Goal: Task Accomplishment & Management: Complete application form

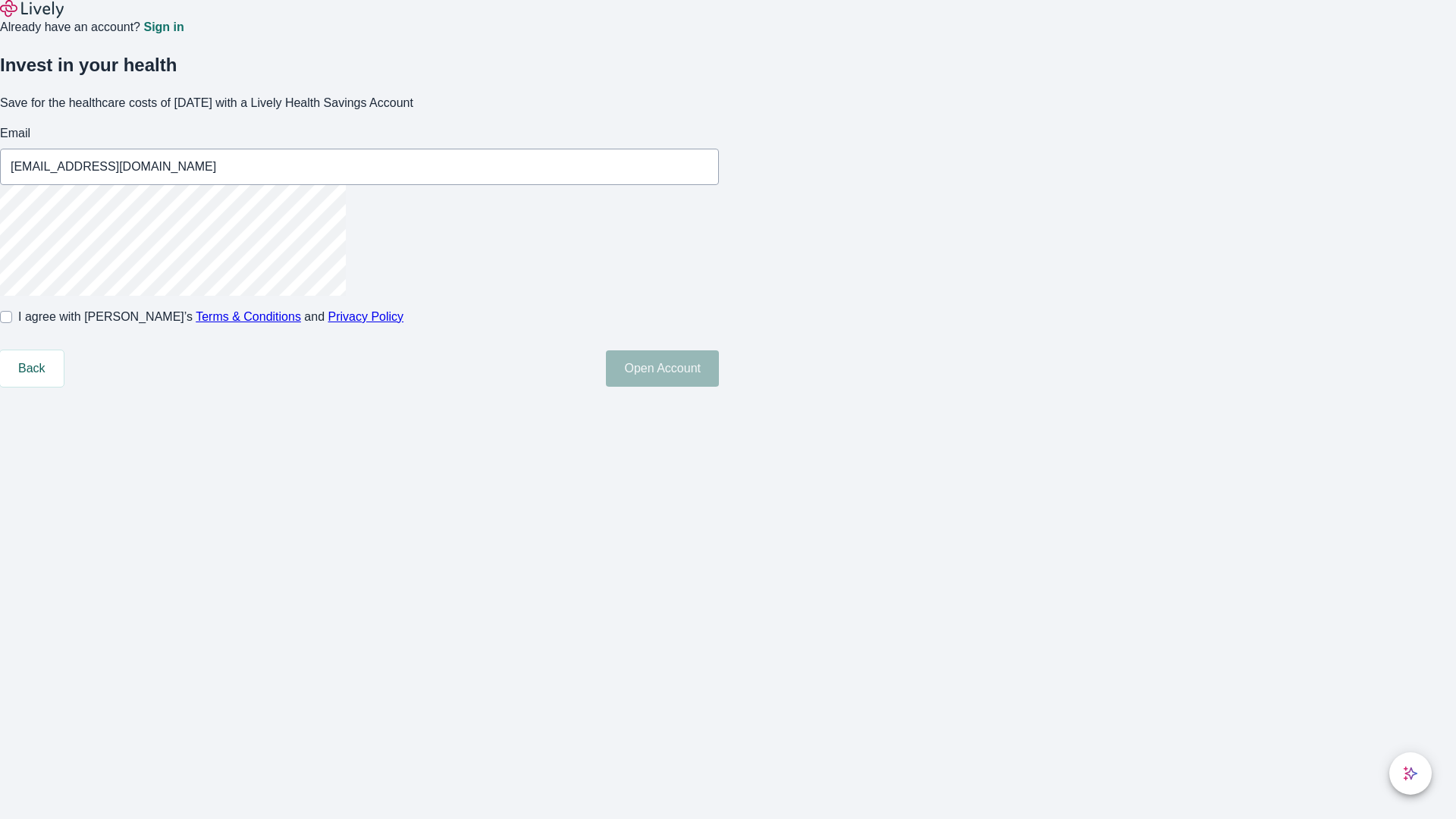
click at [12, 323] on input "I agree with Lively’s Terms & Conditions and Privacy Policy" at bounding box center [6, 317] width 12 height 12
checkbox input "true"
click at [719, 386] on button "Open Account" at bounding box center [662, 369] width 113 height 37
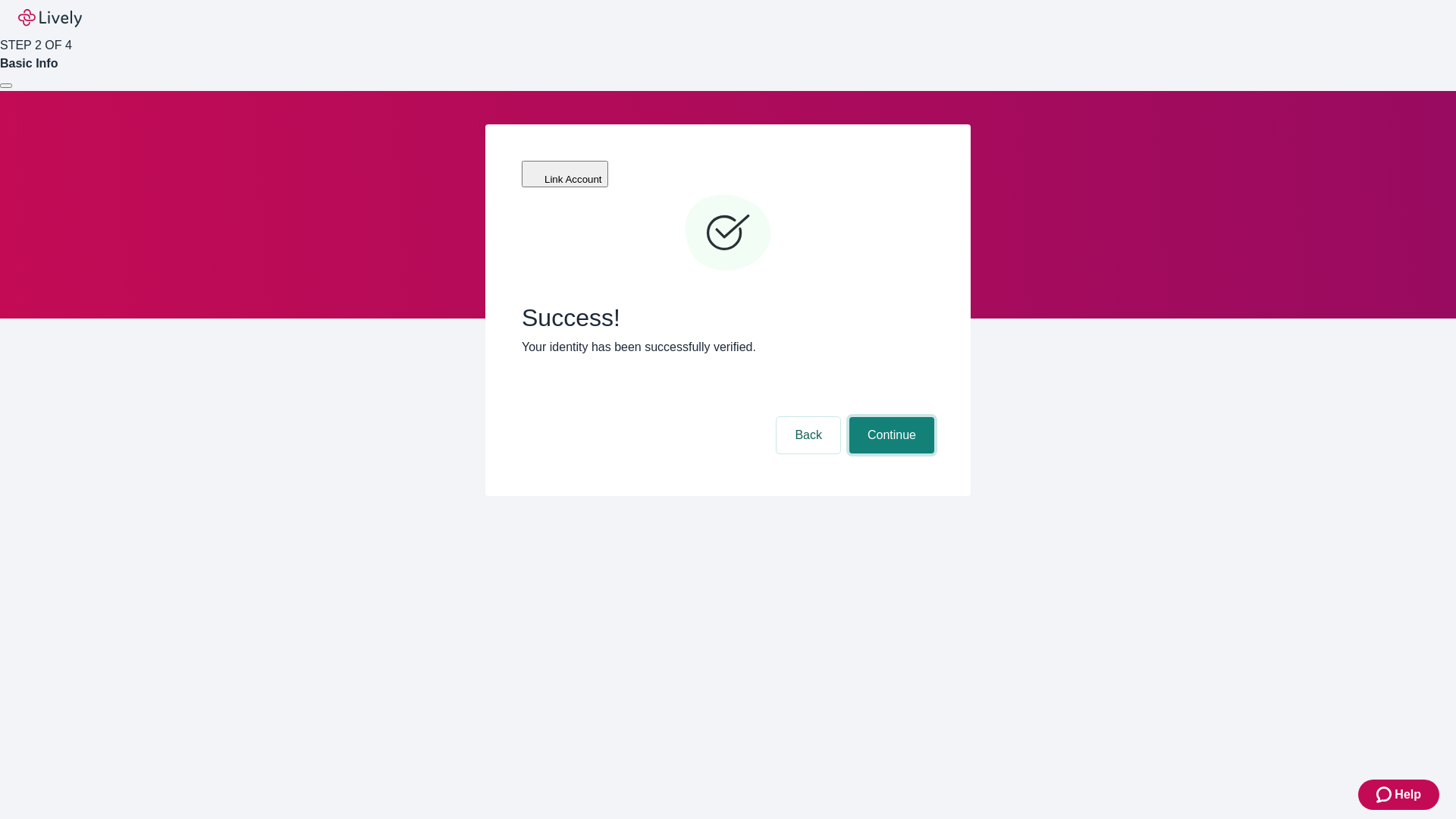
click at [890, 417] on button "Continue" at bounding box center [891, 435] width 85 height 37
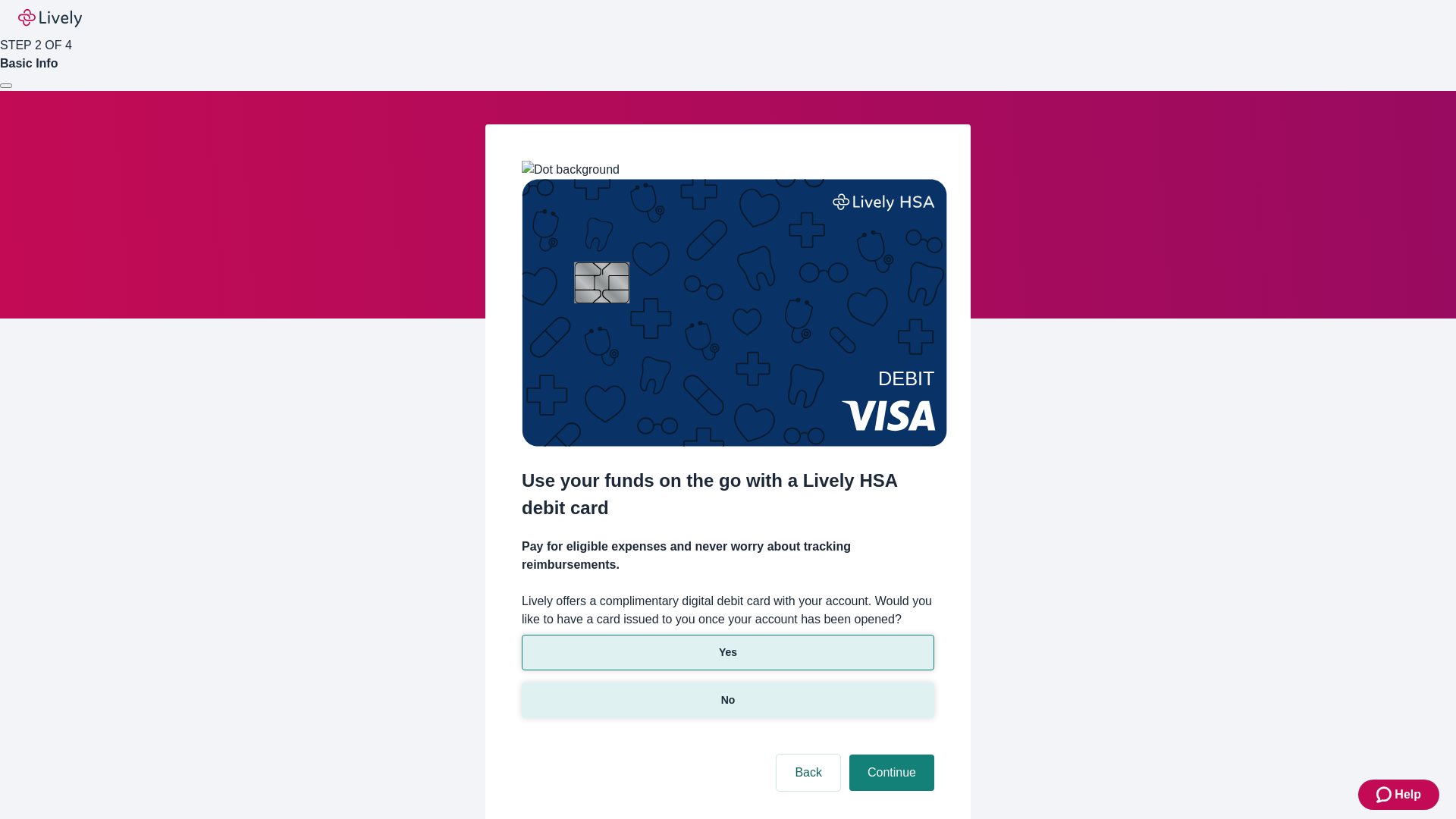
click at [727, 692] on p "No" at bounding box center [728, 699] width 14 height 16
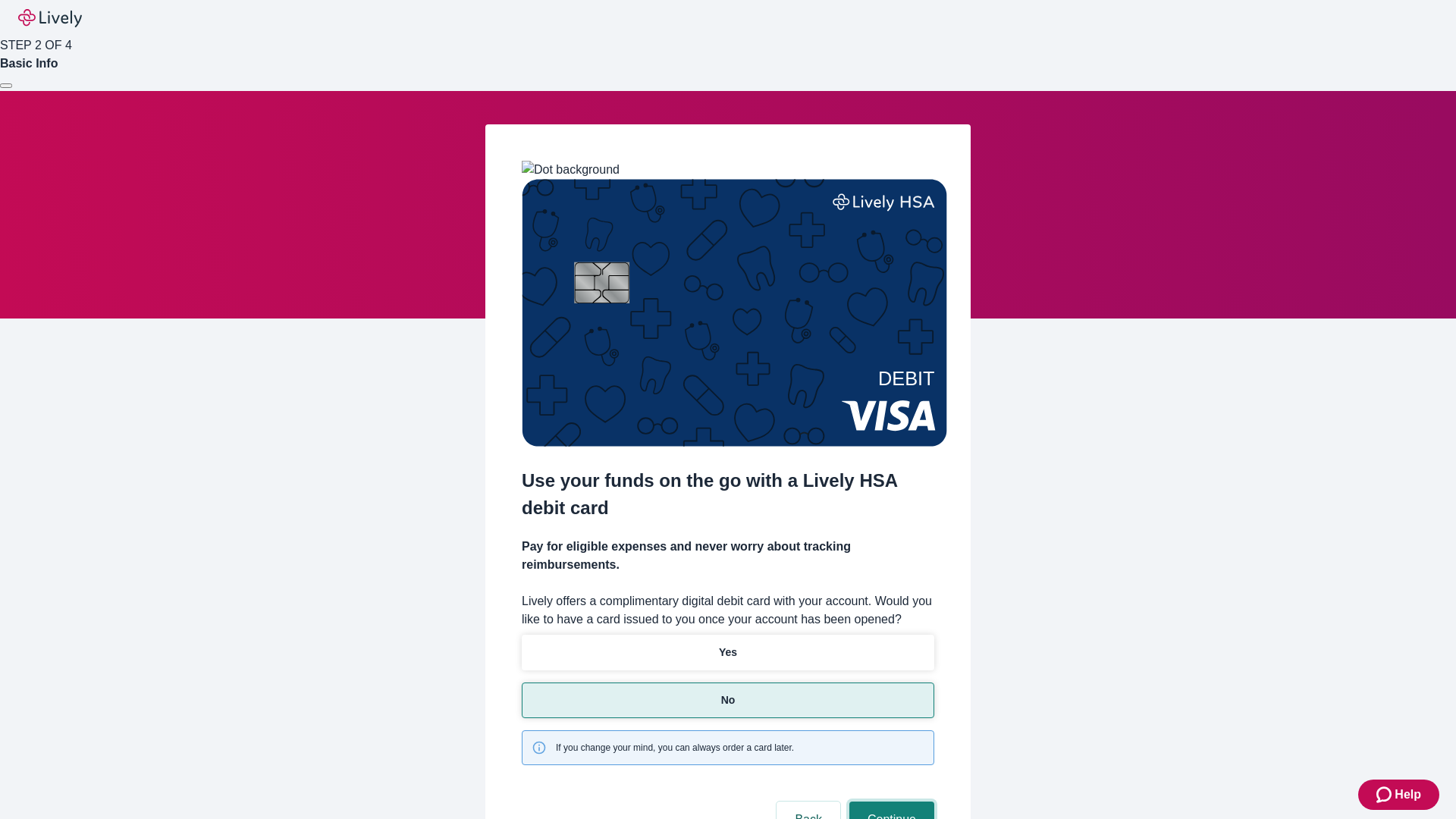
click at [890, 801] on button "Continue" at bounding box center [891, 820] width 85 height 37
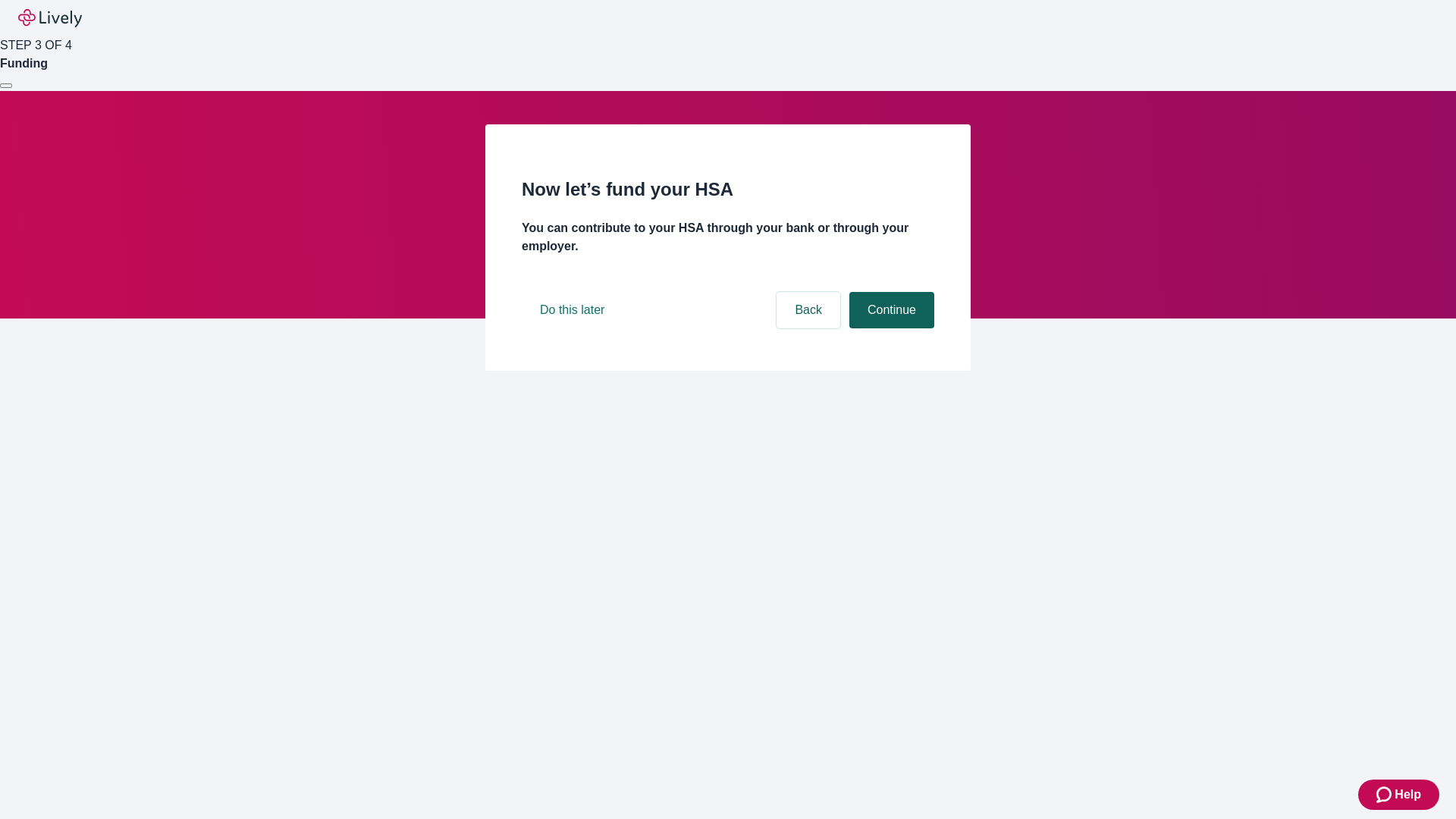
click at [890, 328] on button "Continue" at bounding box center [891, 310] width 85 height 37
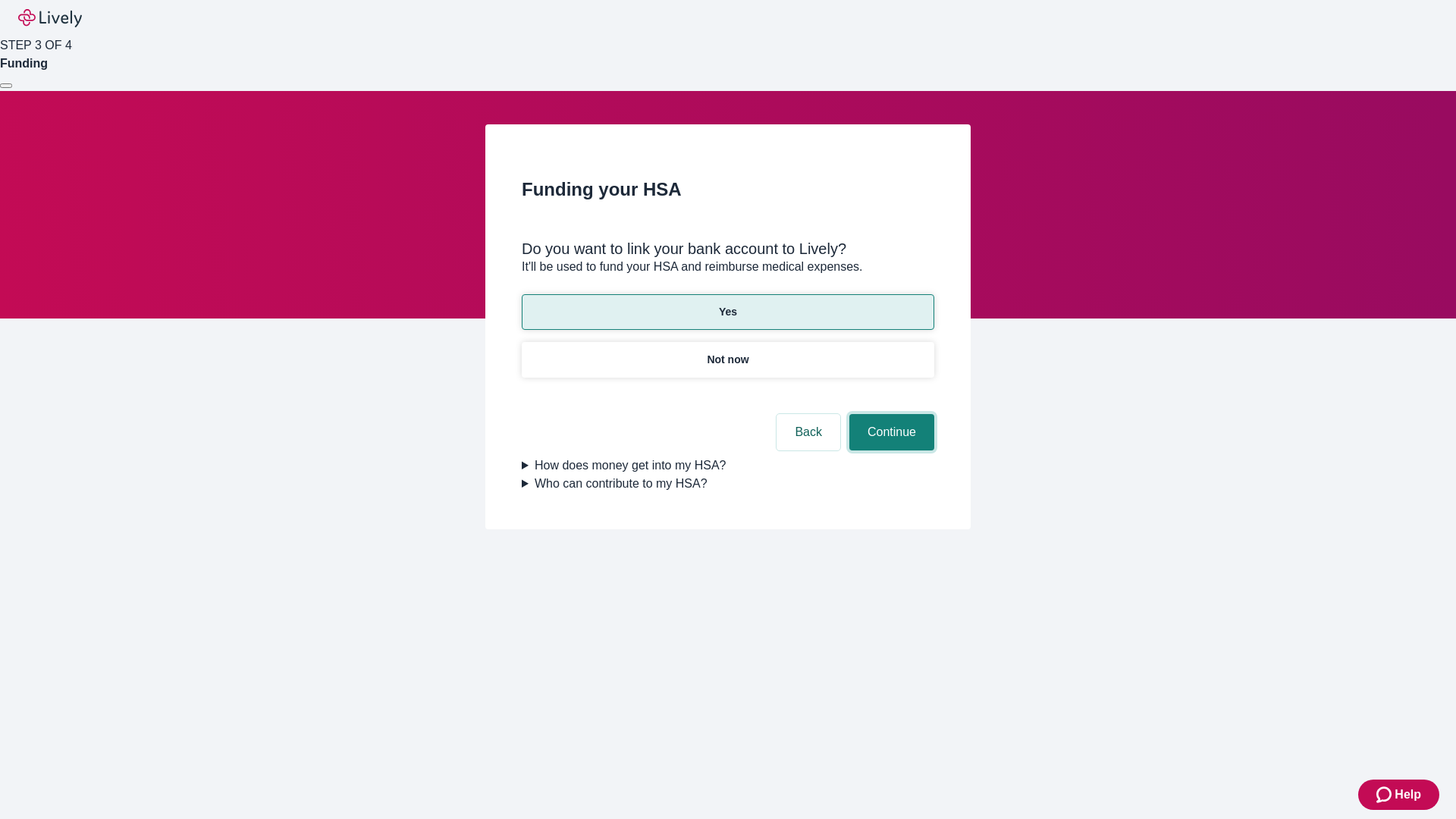
click at [890, 414] on button "Continue" at bounding box center [891, 432] width 85 height 37
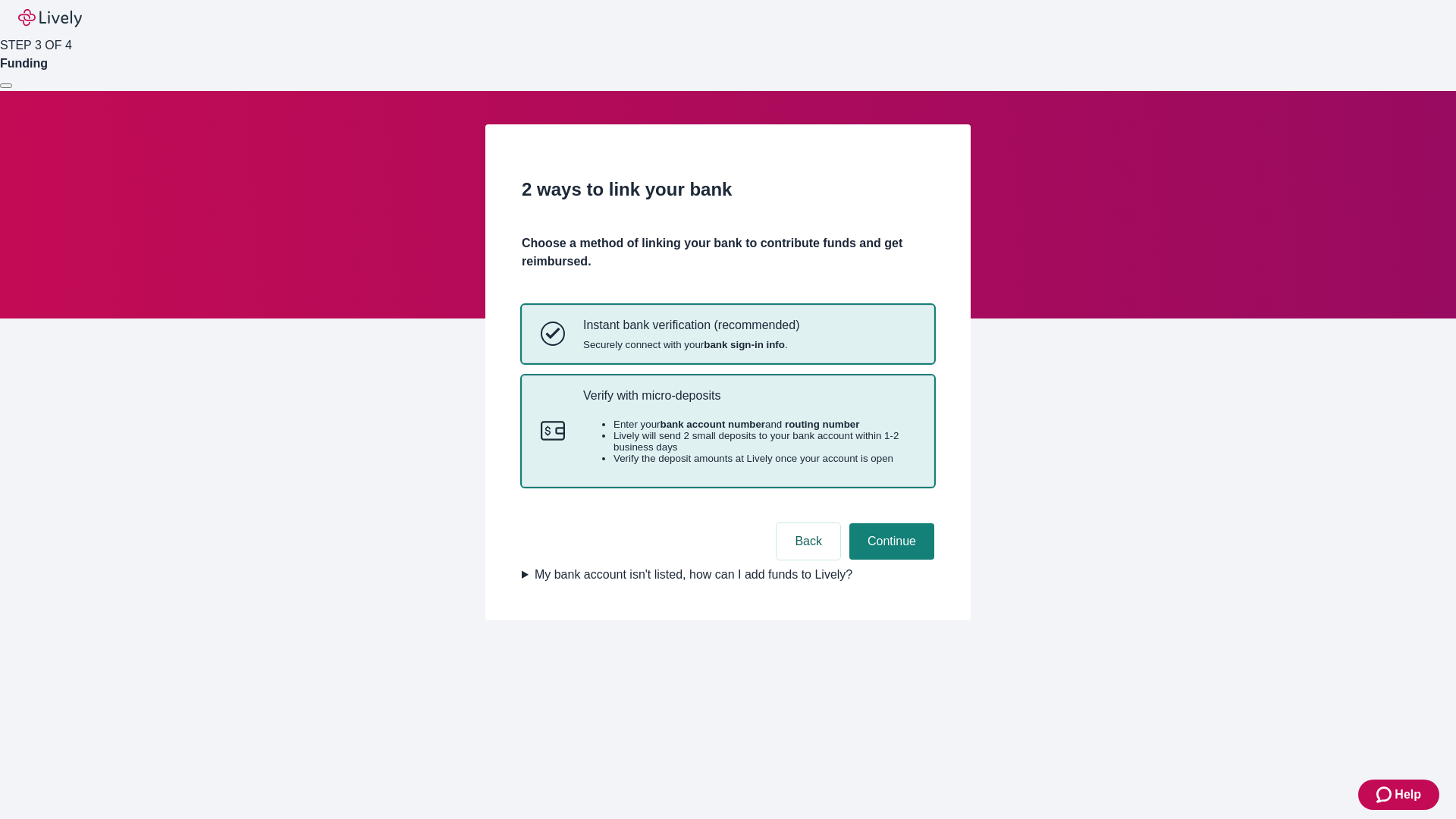
click at [749, 402] on p "Verify with micro-deposits" at bounding box center [749, 395] width 332 height 14
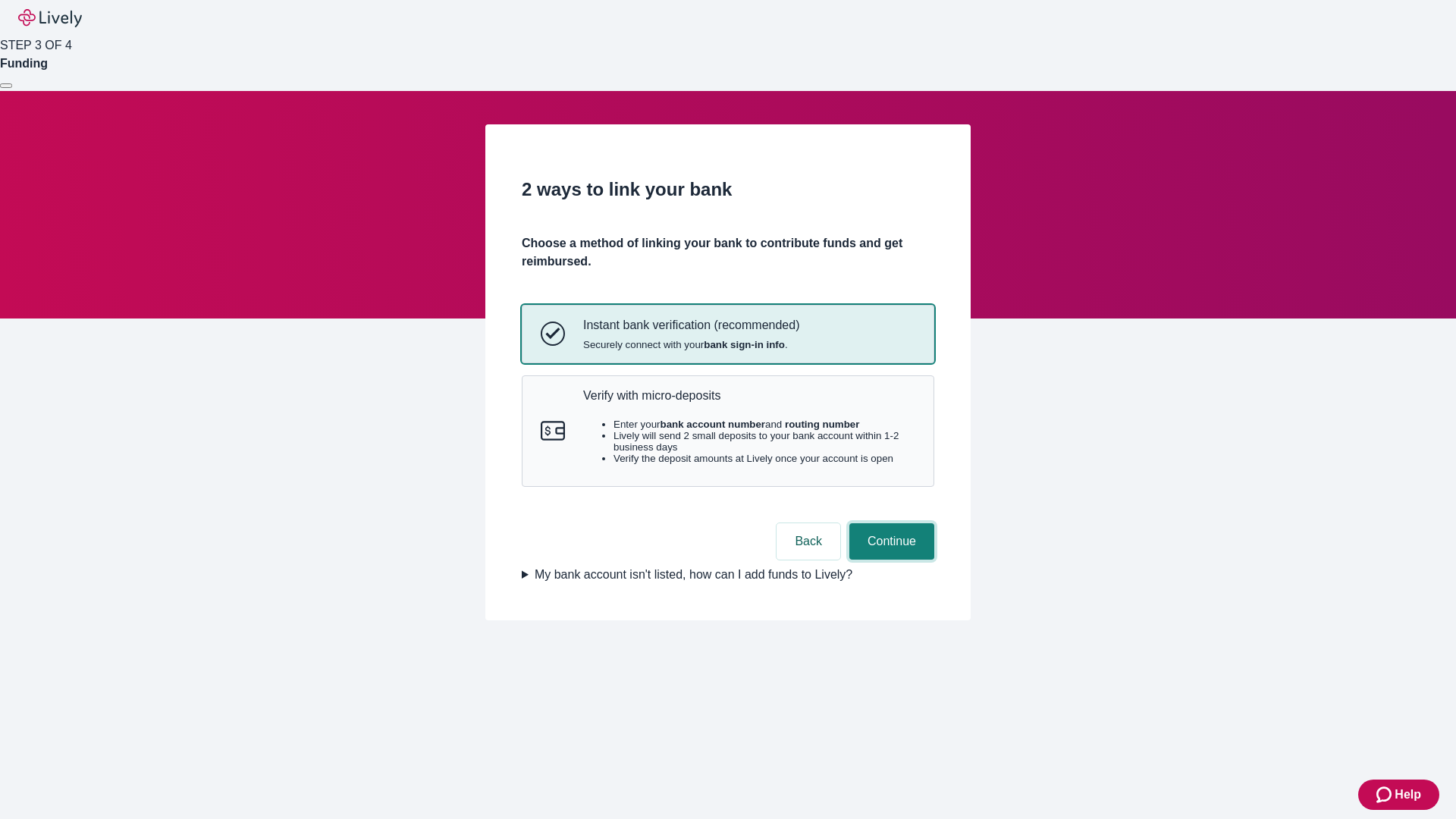
click at [890, 559] on button "Continue" at bounding box center [891, 542] width 85 height 37
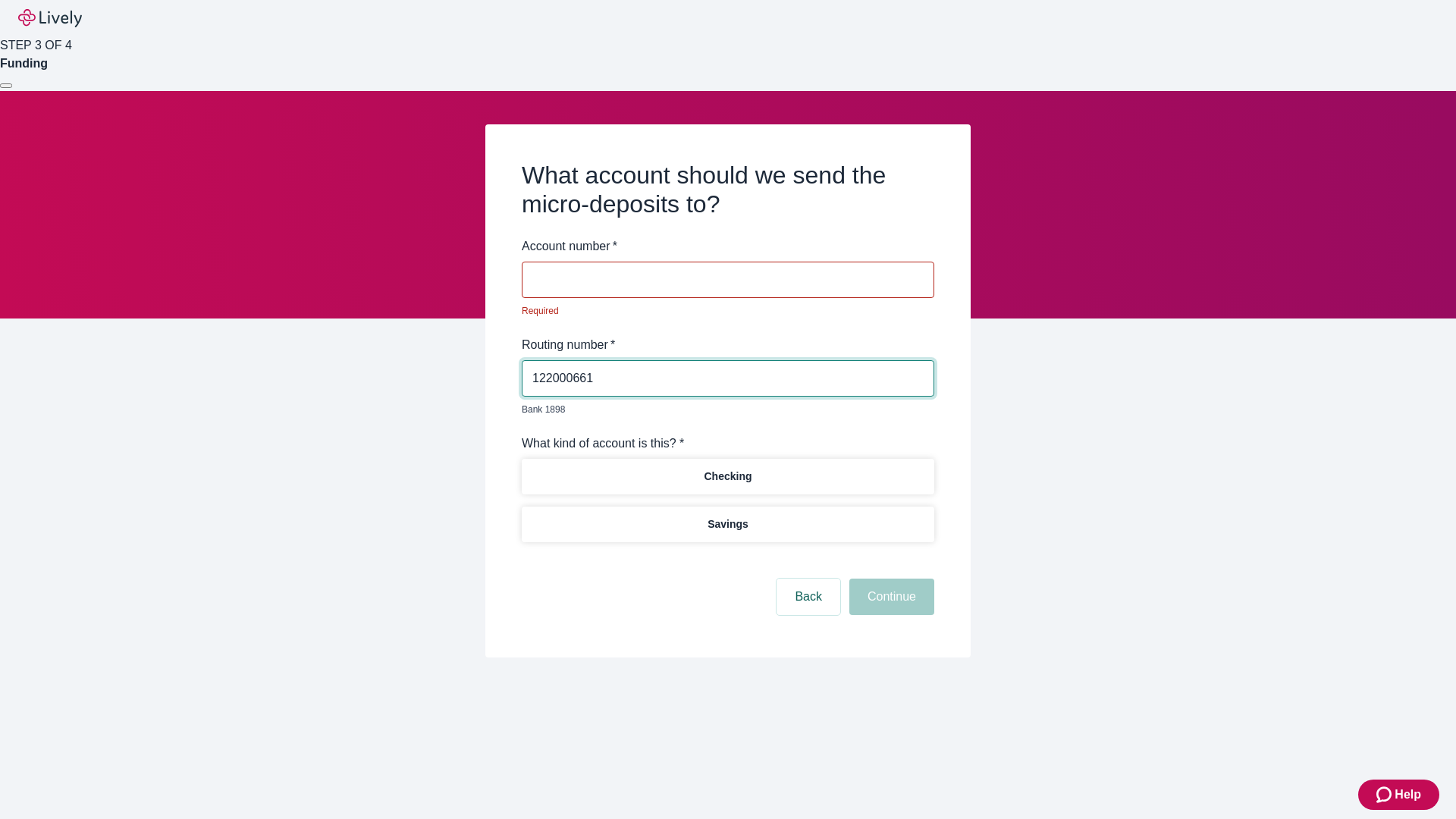
type input "122000661"
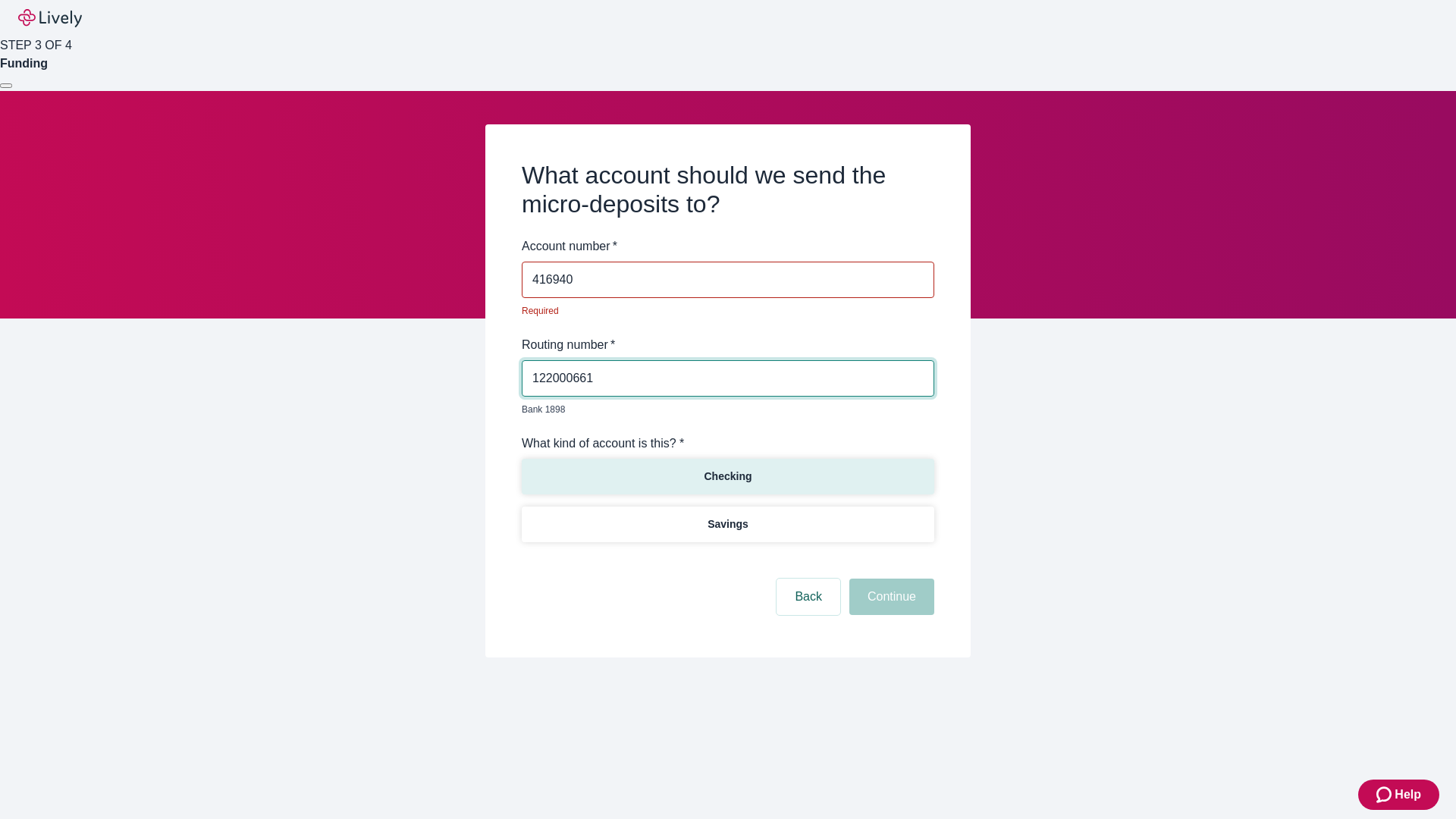
type input "416940"
click at [727, 469] on p "Checking" at bounding box center [727, 476] width 48 height 16
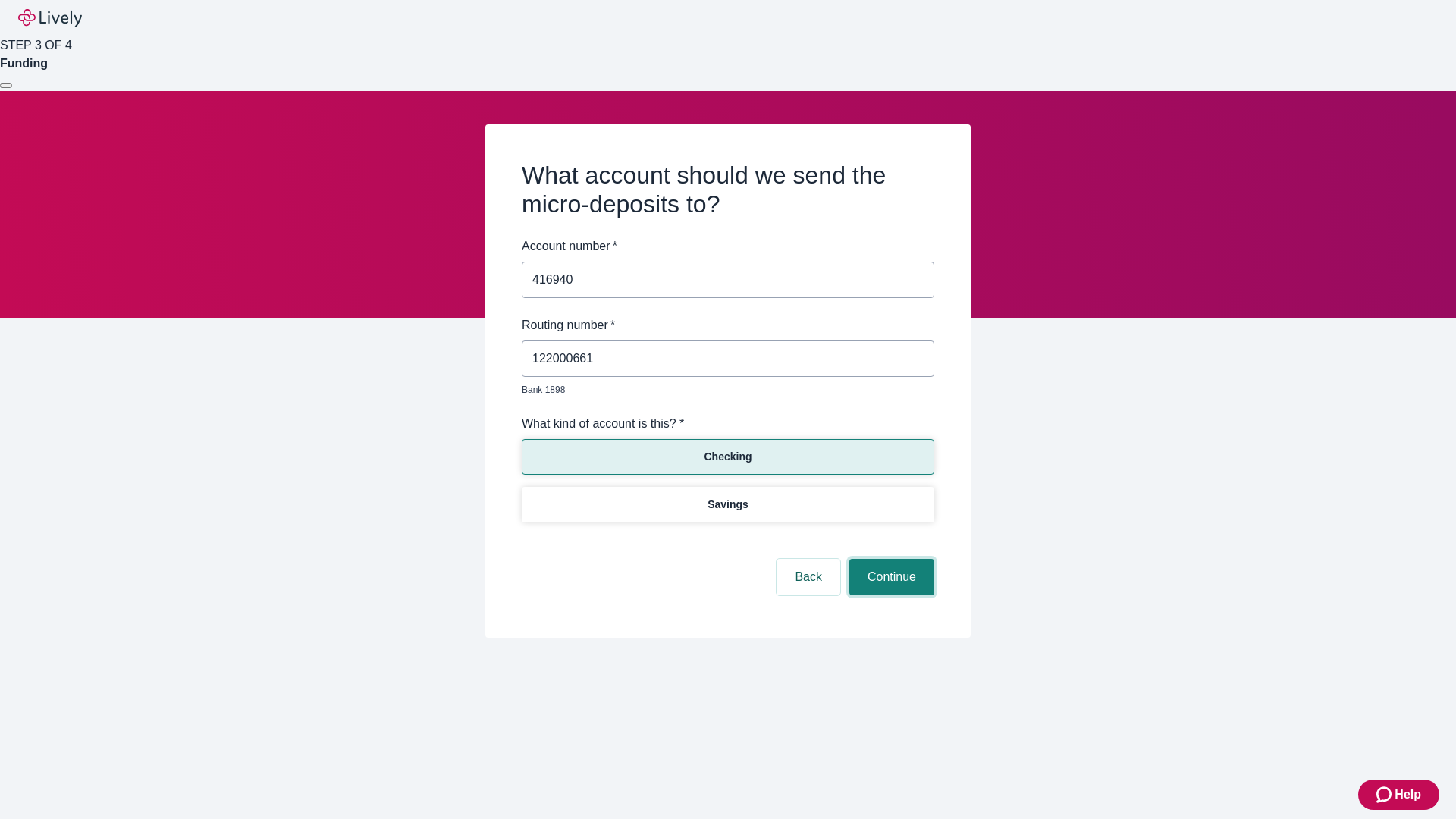
click at [890, 559] on button "Continue" at bounding box center [891, 577] width 85 height 37
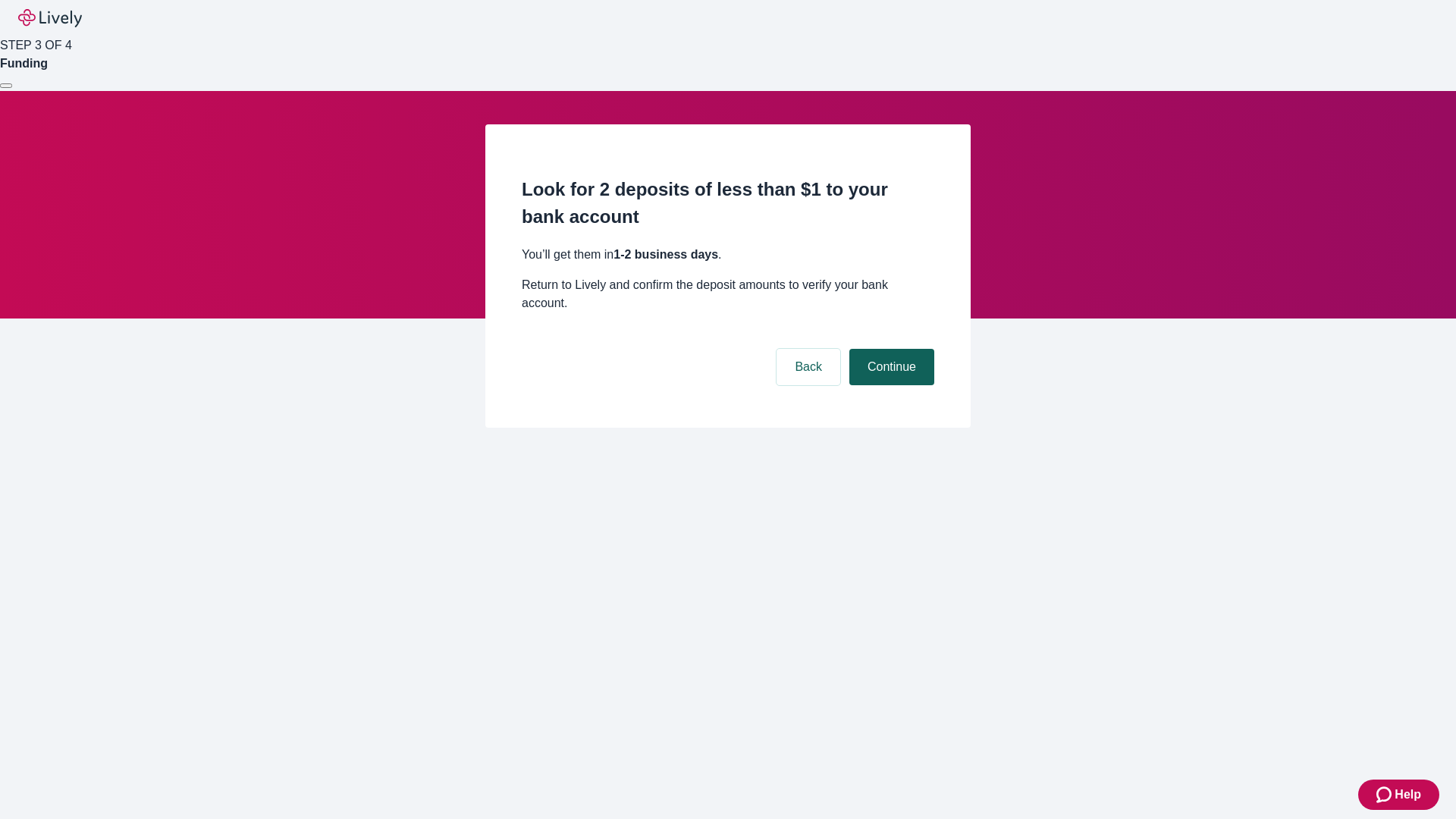
click at [890, 349] on button "Continue" at bounding box center [891, 367] width 85 height 37
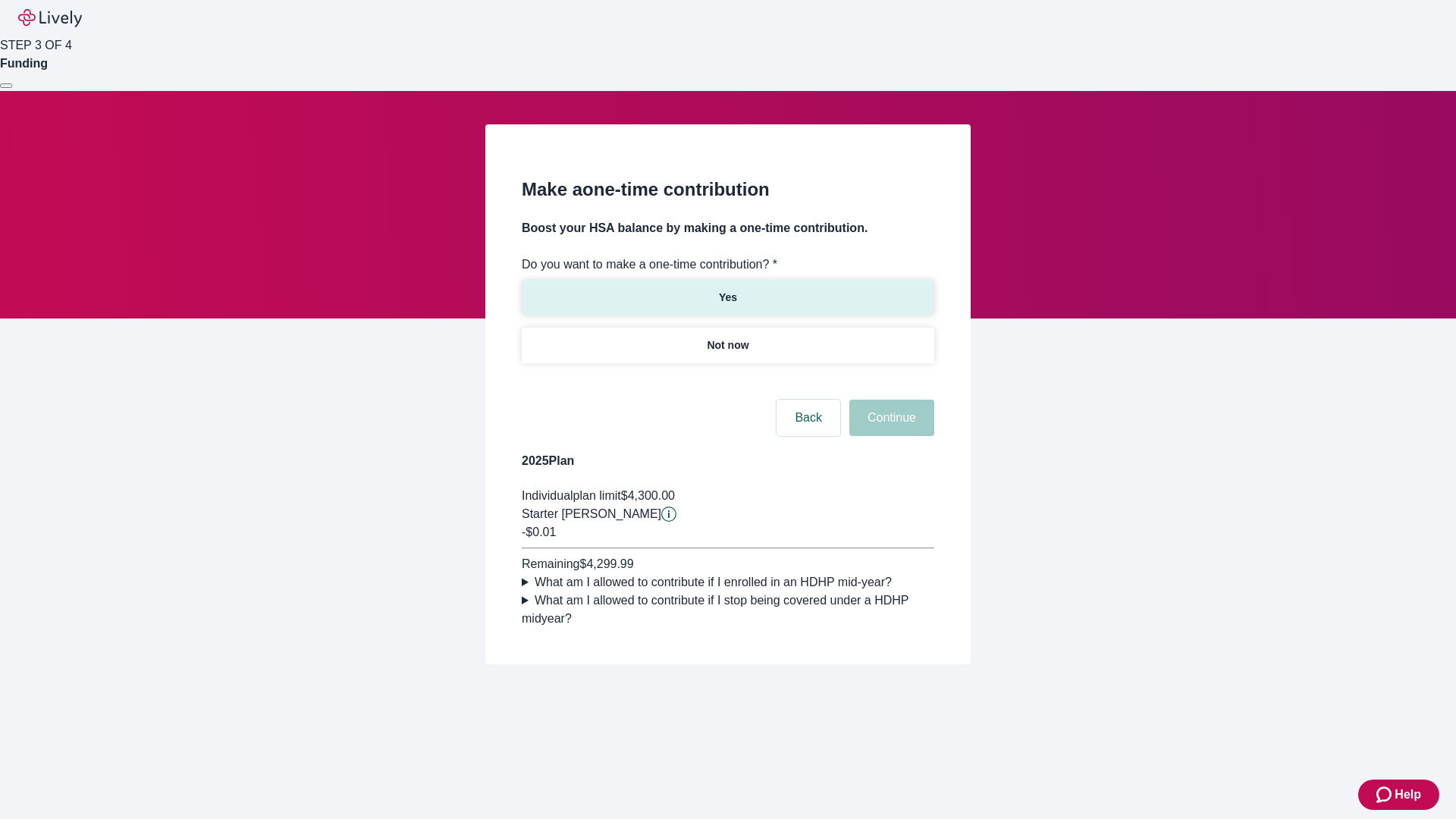
click at [727, 290] on p "Yes" at bounding box center [728, 297] width 18 height 16
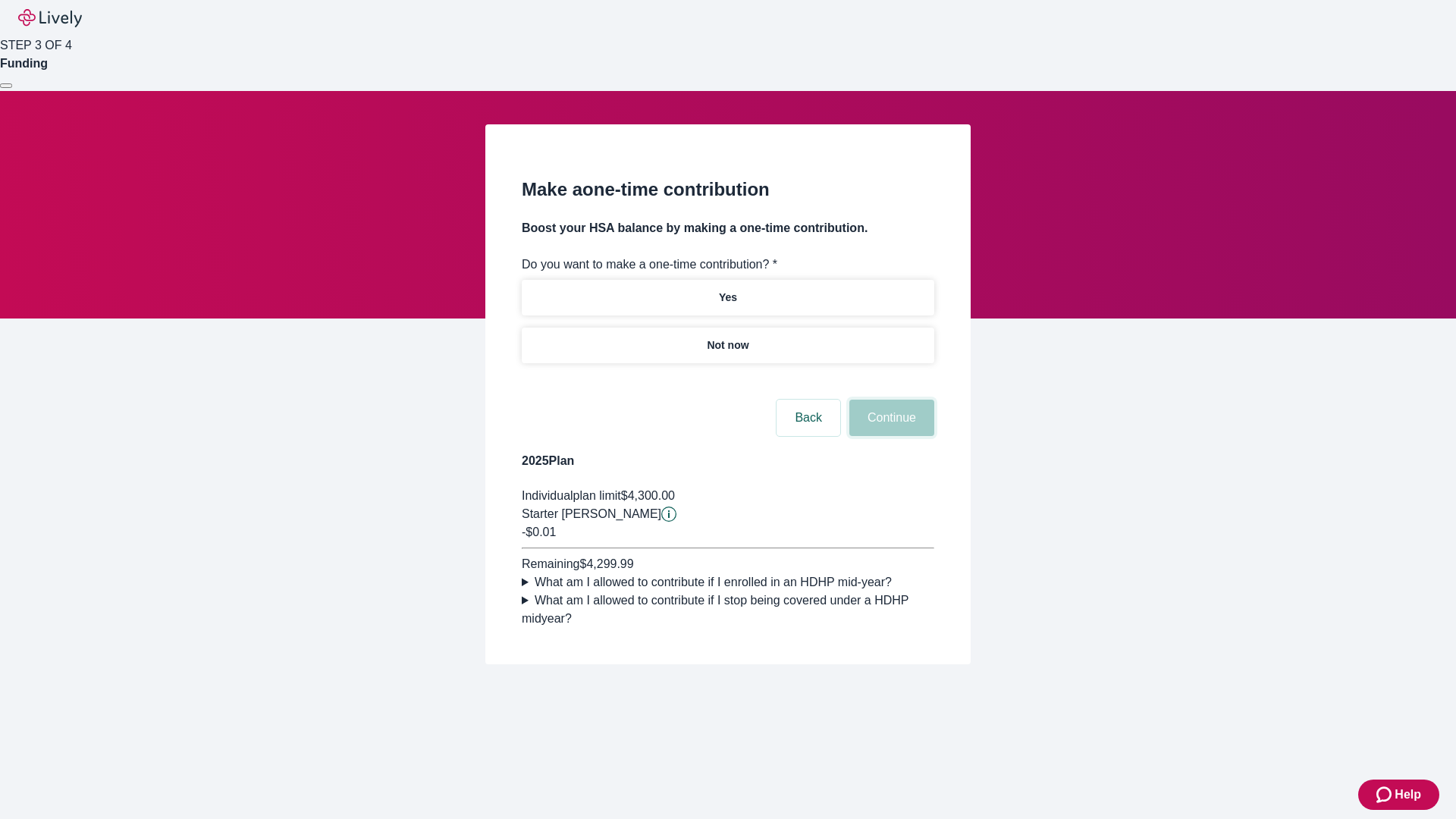
click at [890, 436] on button "Continue" at bounding box center [891, 417] width 85 height 37
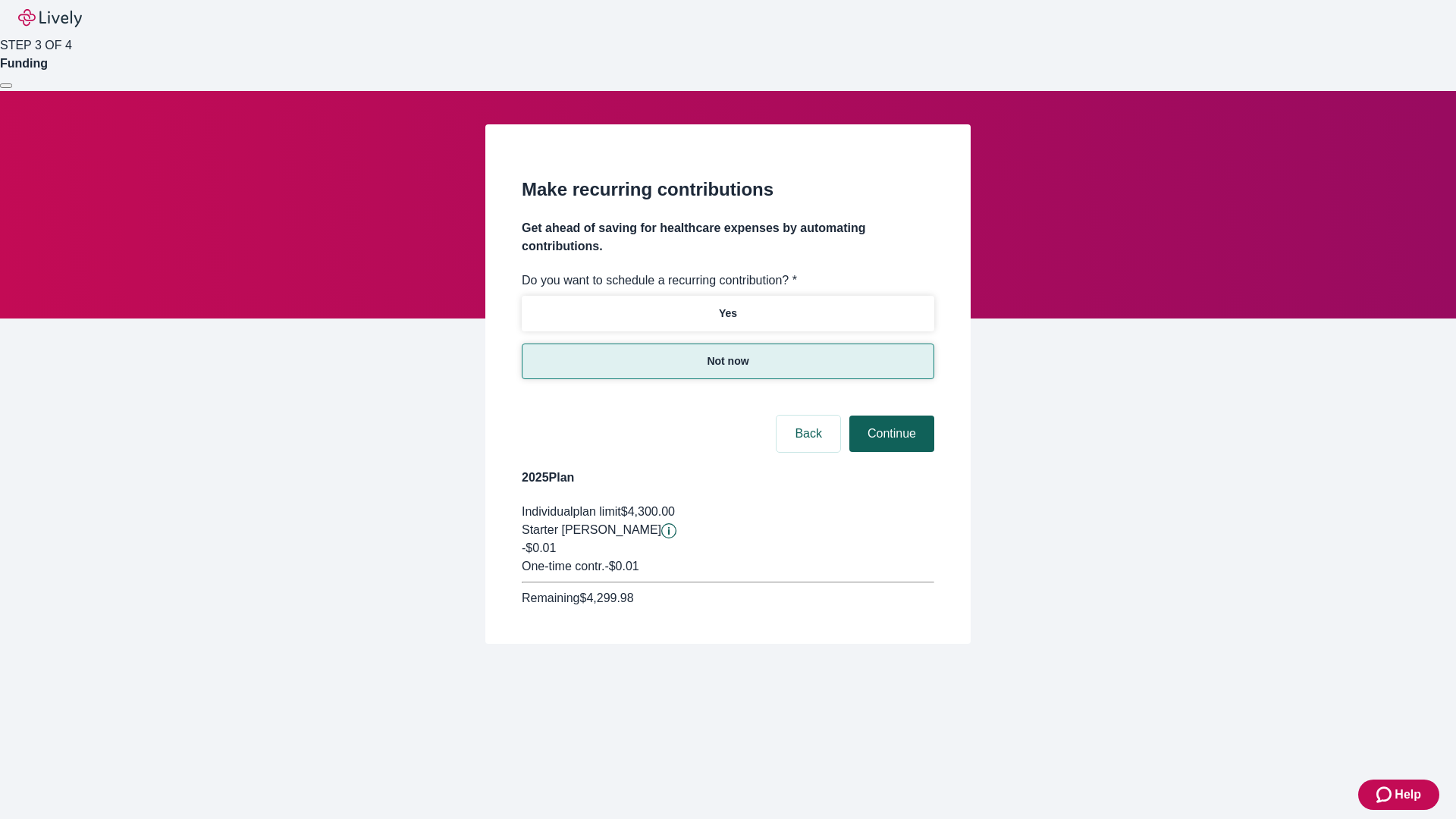
click at [890, 415] on button "Continue" at bounding box center [891, 433] width 85 height 37
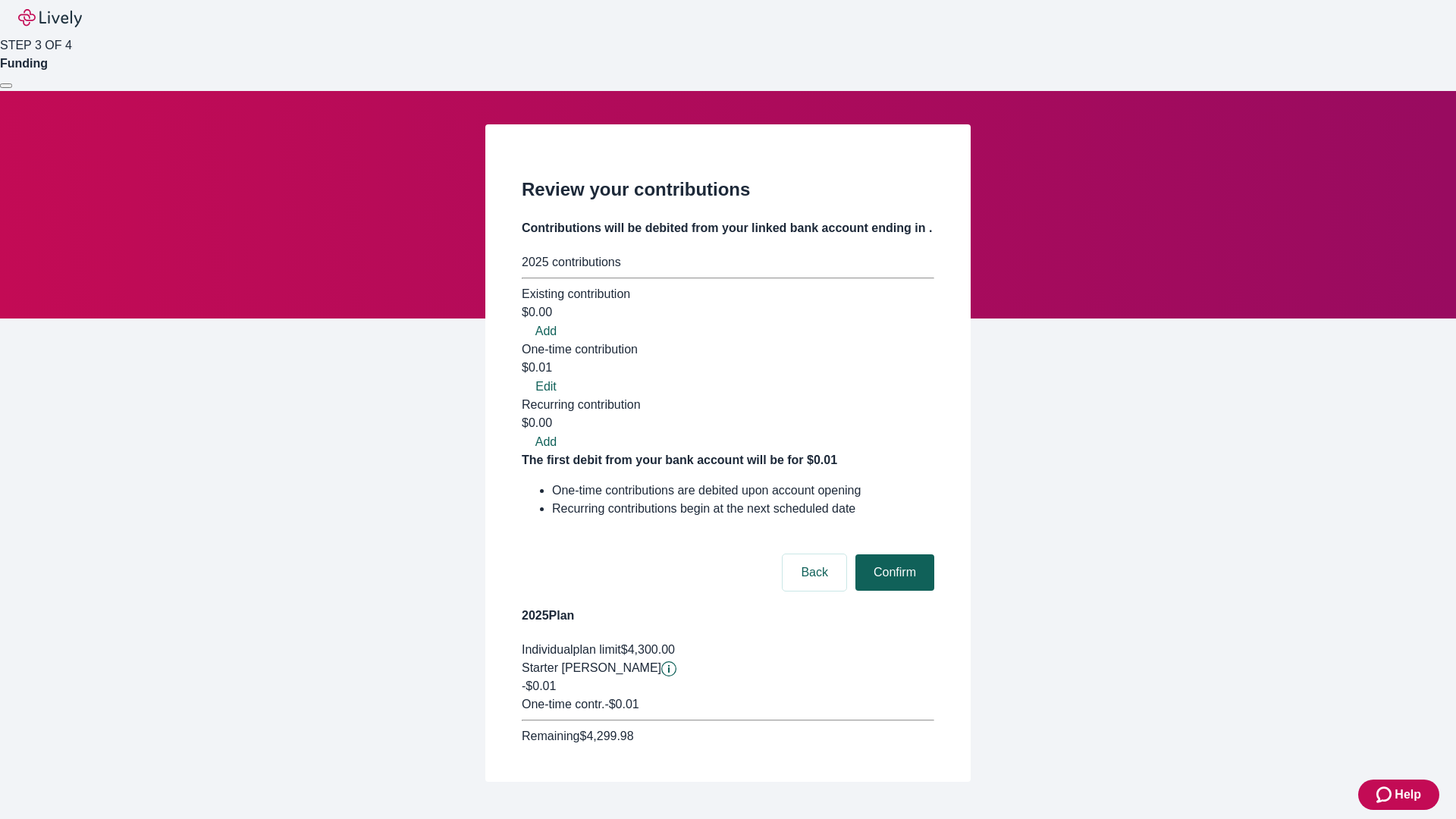
click at [893, 554] on button "Confirm" at bounding box center [894, 572] width 79 height 37
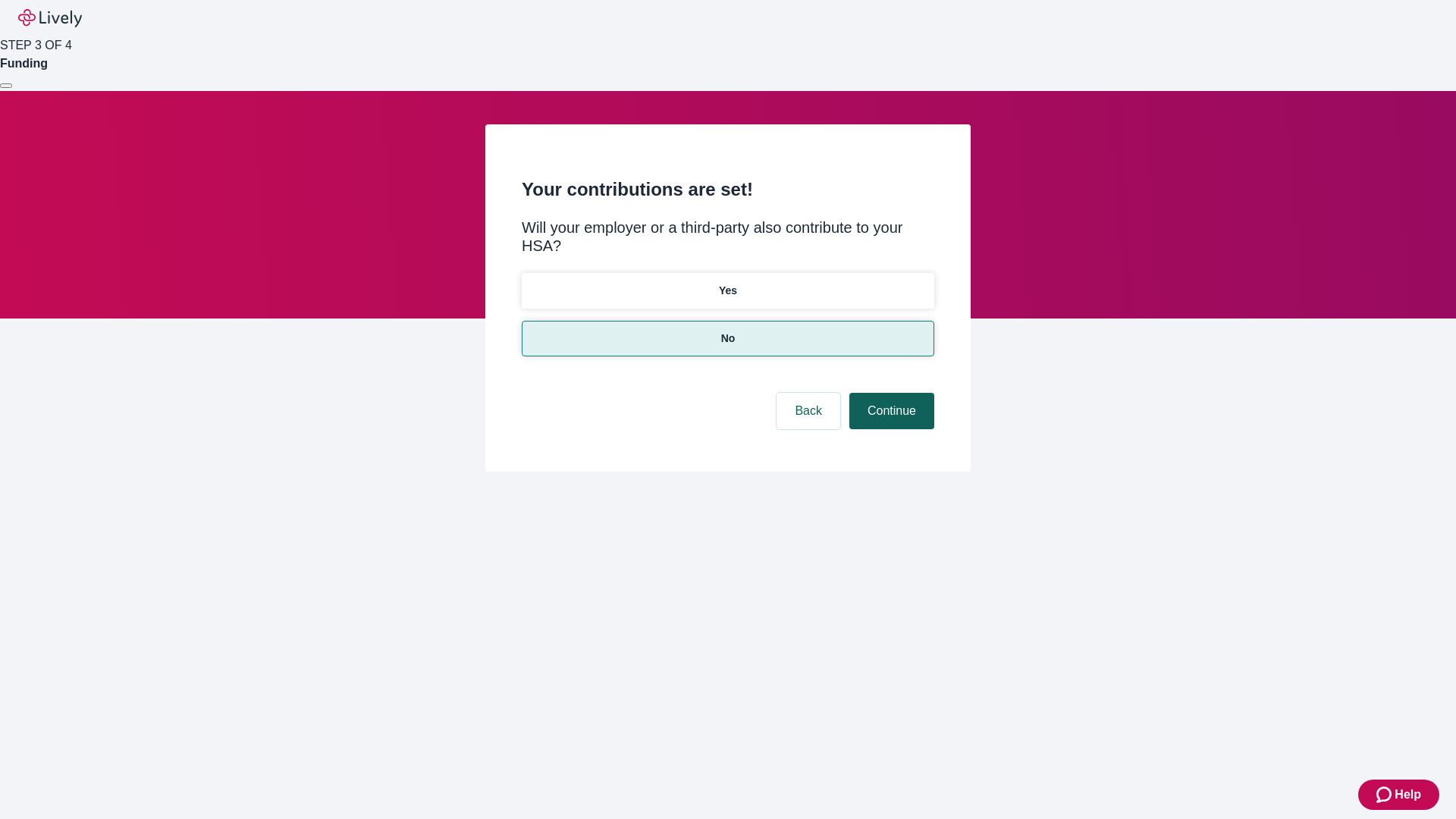
click at [890, 392] on button "Continue" at bounding box center [891, 411] width 85 height 37
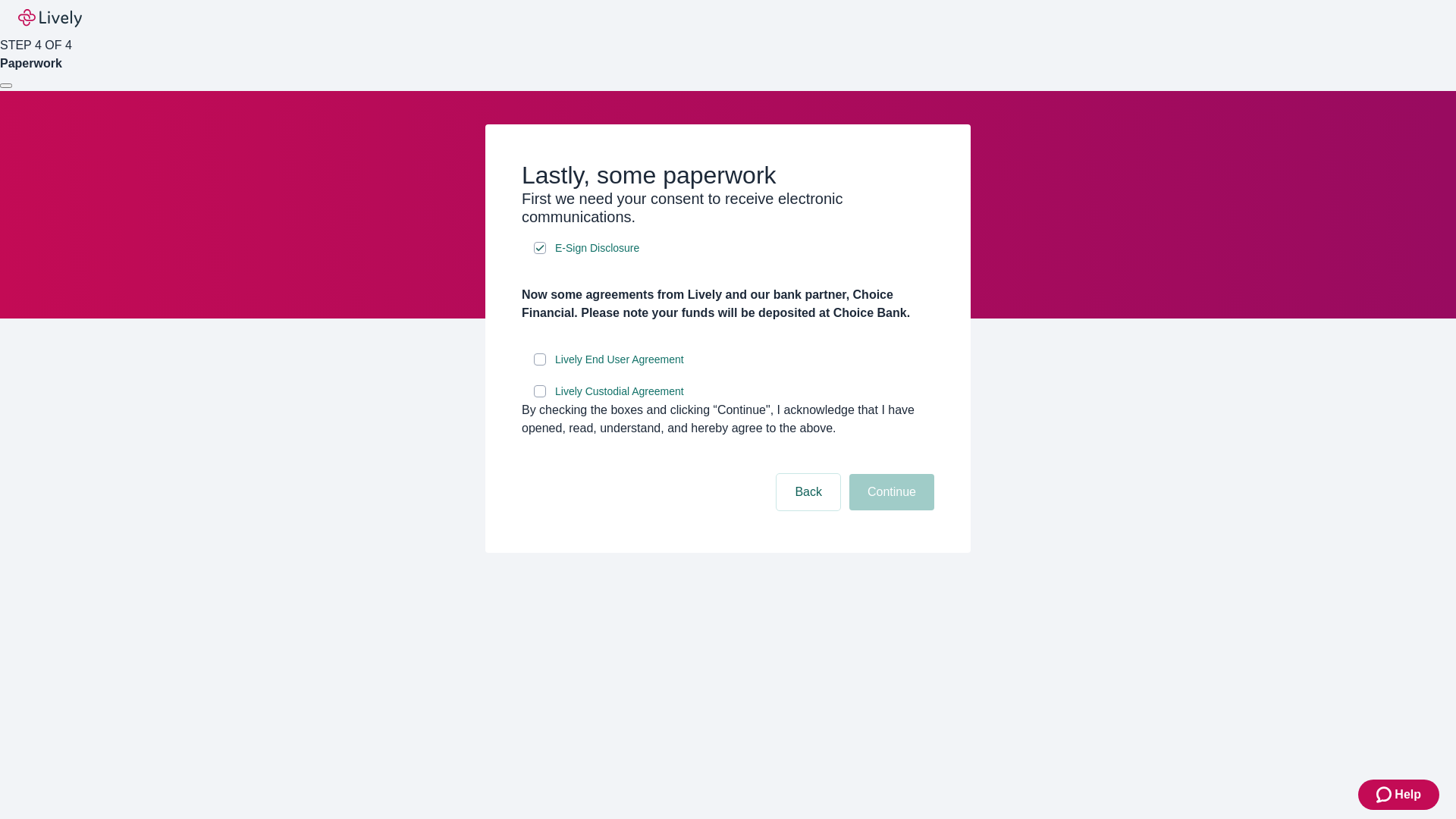
click at [540, 366] on input "Lively End User Agreement" at bounding box center [540, 360] width 12 height 12
checkbox input "true"
click at [540, 397] on input "Lively Custodial Agreement" at bounding box center [540, 391] width 12 height 12
checkbox input "true"
click at [890, 510] on button "Continue" at bounding box center [891, 492] width 85 height 37
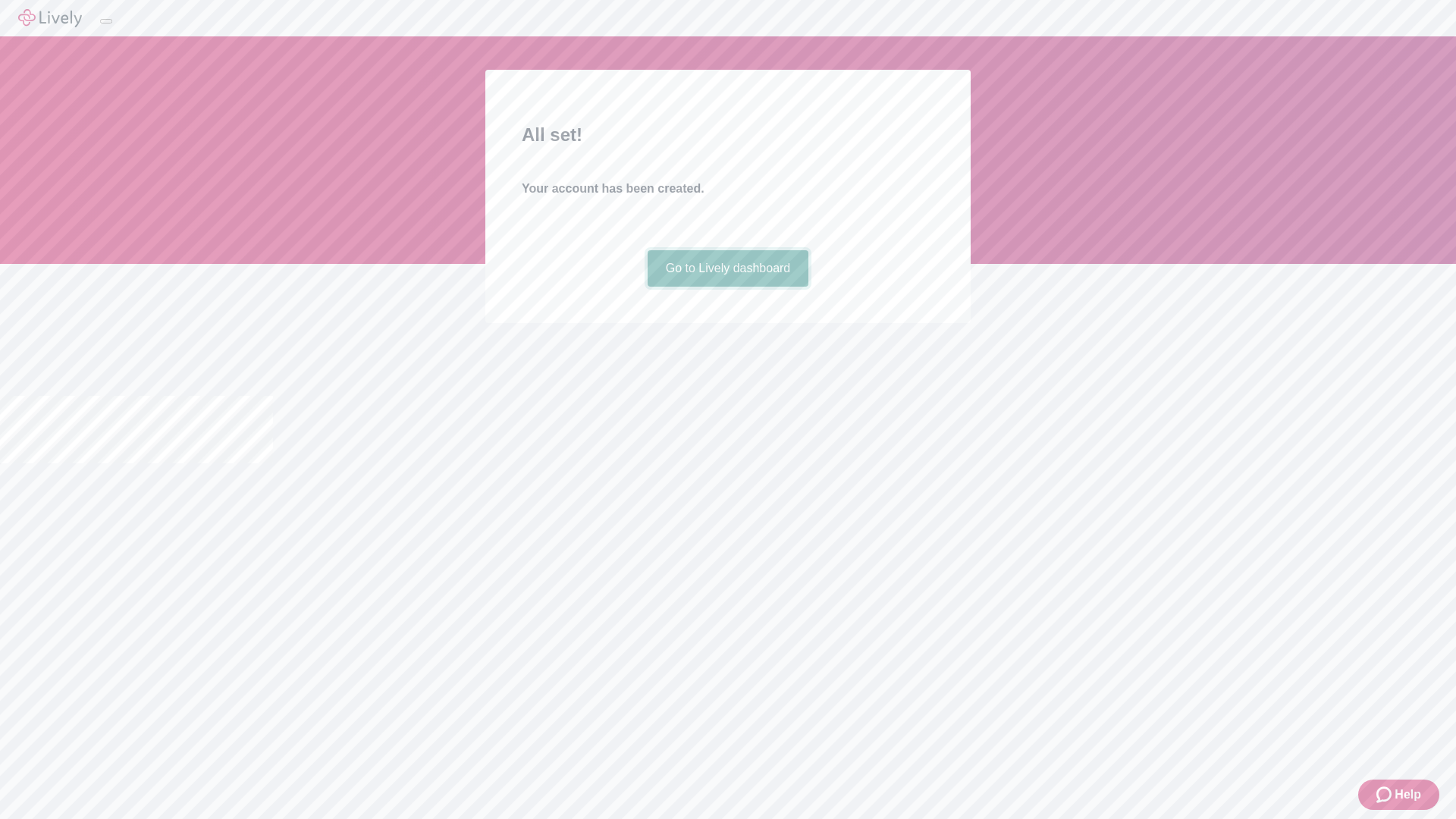
click at [727, 286] on link "Go to Lively dashboard" at bounding box center [729, 268] width 162 height 37
